Goal: Information Seeking & Learning: Learn about a topic

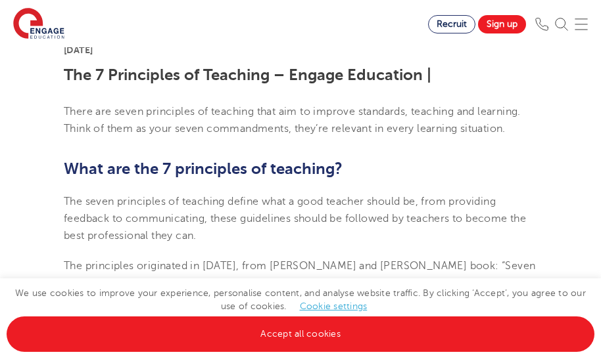
scroll to position [279, 0]
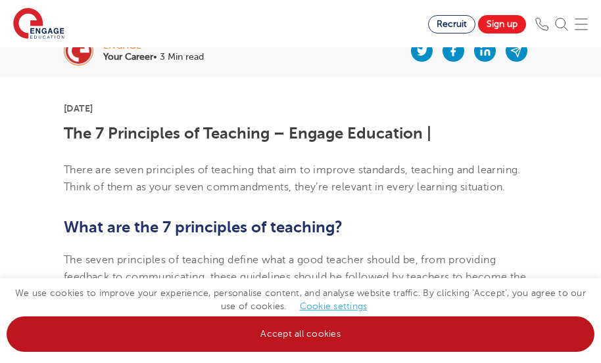
click at [323, 334] on link "Accept all cookies" at bounding box center [301, 334] width 588 height 35
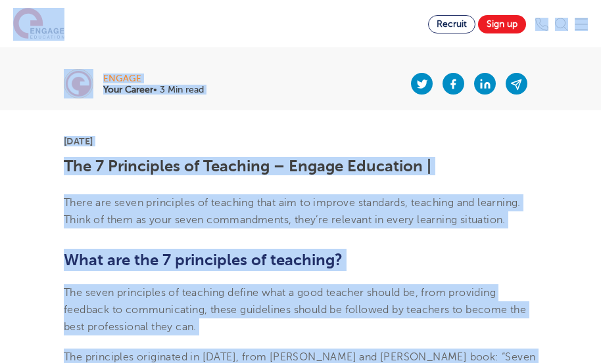
scroll to position [214, 0]
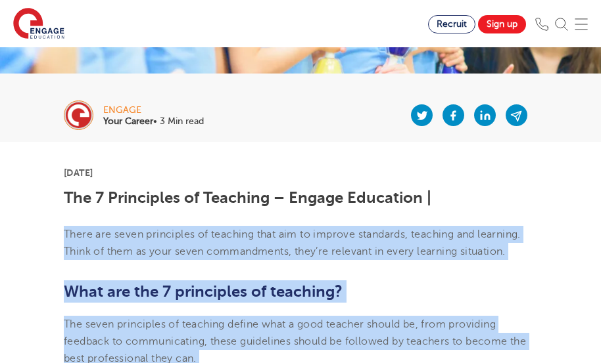
drag, startPoint x: 107, startPoint y: 330, endPoint x: 57, endPoint y: 229, distance: 113.2
copy section "Lorem ips dolor sitametcon ad elitsedd eius tem in utlabor etdolorem, aliquaen …"
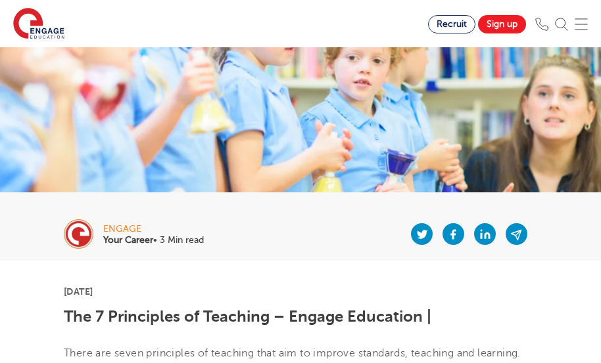
scroll to position [44, 0]
